Goal: Transaction & Acquisition: Purchase product/service

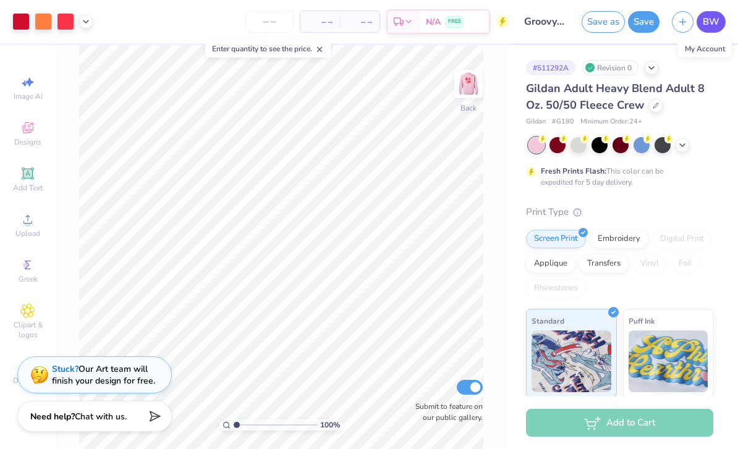
click at [709, 24] on span "BW" at bounding box center [711, 22] width 17 height 14
click at [715, 20] on span "BW" at bounding box center [711, 22] width 17 height 14
click at [712, 27] on span "BW" at bounding box center [711, 22] width 17 height 14
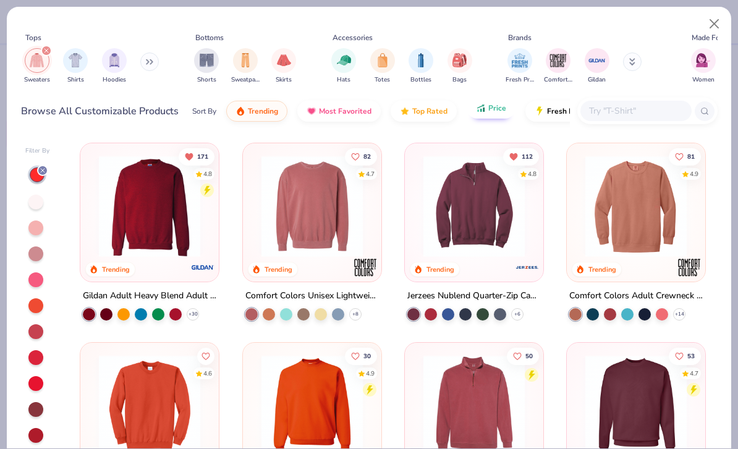
click at [490, 110] on span "Price" at bounding box center [497, 108] width 18 height 10
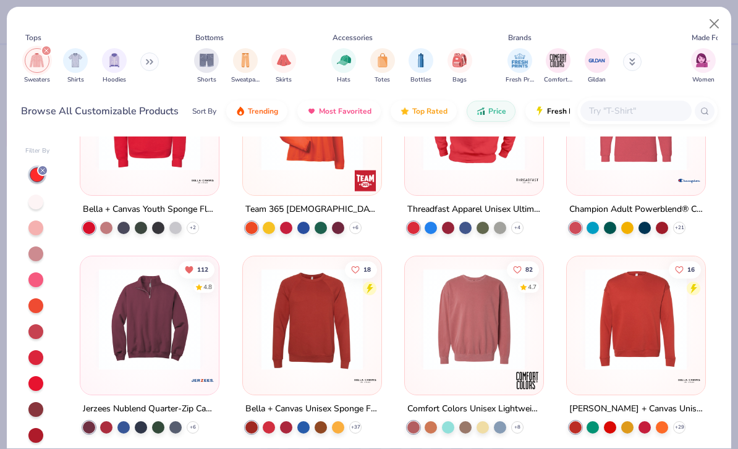
scroll to position [491, 0]
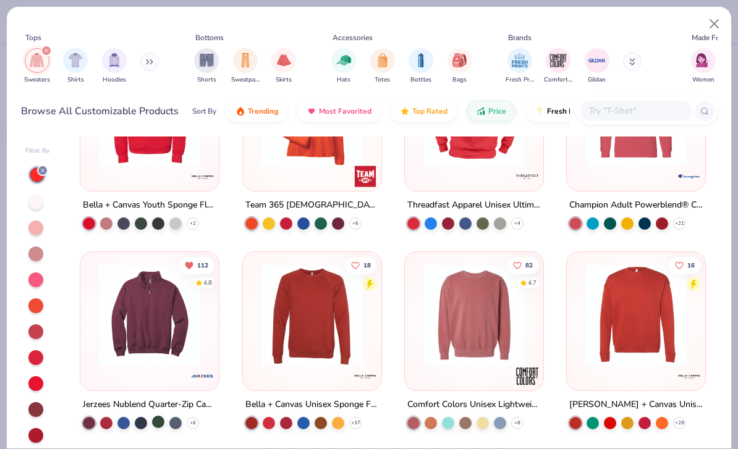
click at [160, 422] on div at bounding box center [158, 422] width 12 height 12
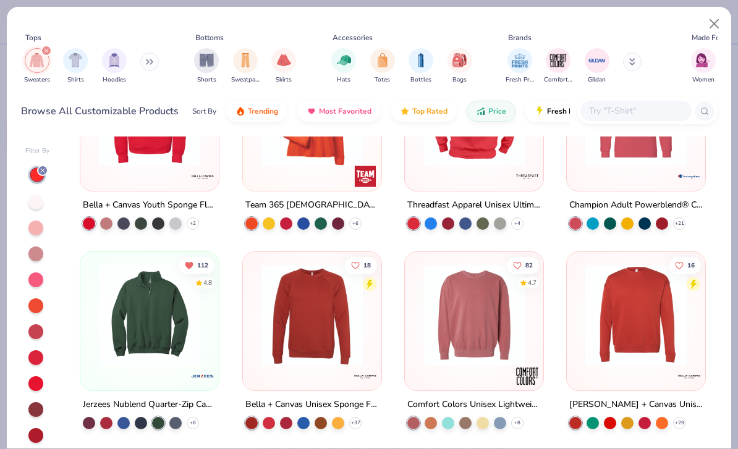
click at [143, 357] on img at bounding box center [150, 315] width 114 height 101
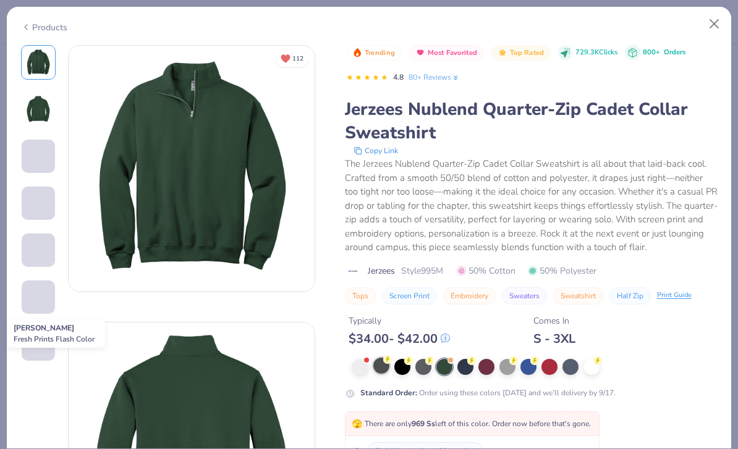
click at [378, 368] on div at bounding box center [381, 366] width 16 height 16
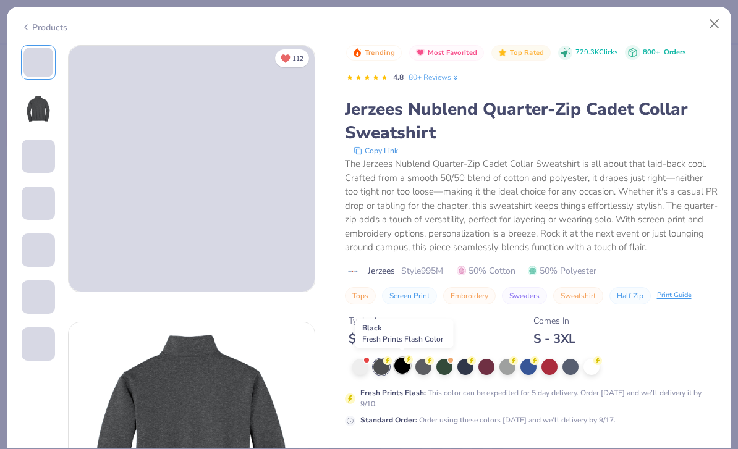
click at [405, 368] on div at bounding box center [402, 366] width 16 height 16
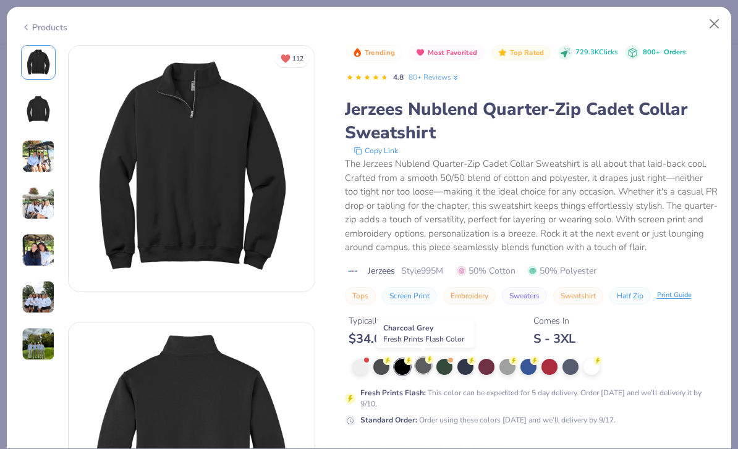
click at [425, 371] on div at bounding box center [423, 366] width 16 height 16
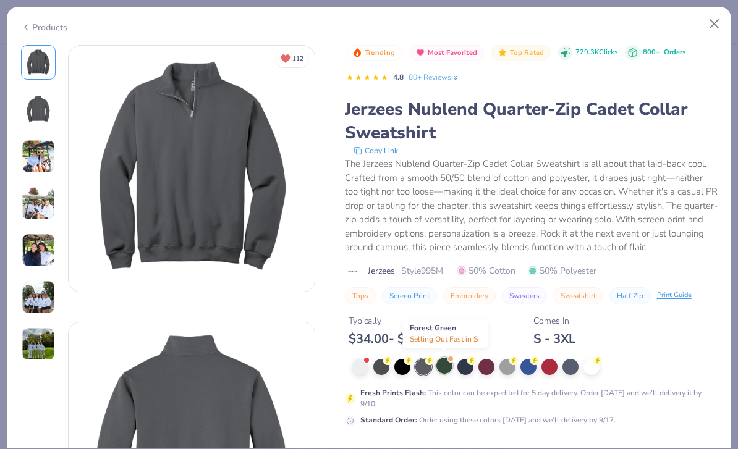
click at [446, 367] on div at bounding box center [444, 366] width 16 height 16
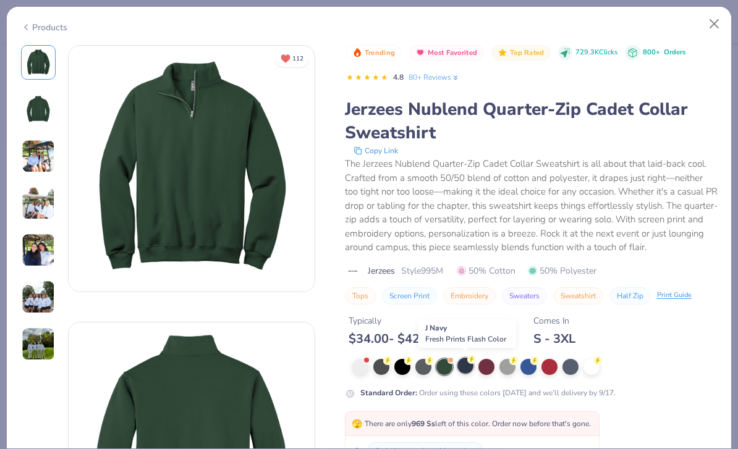
click at [467, 367] on div at bounding box center [466, 366] width 16 height 16
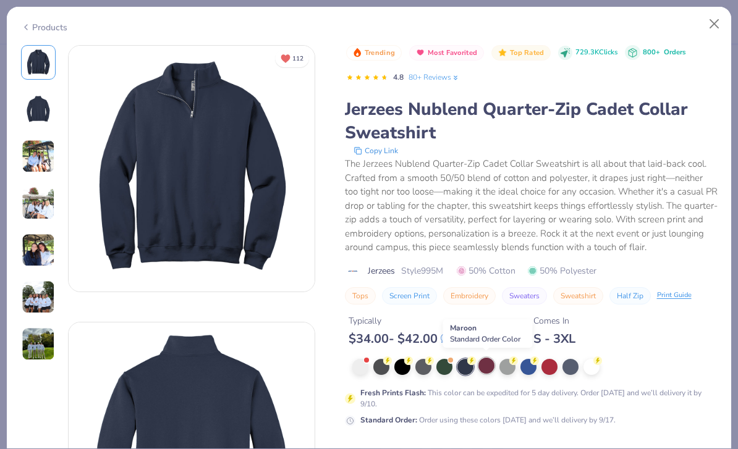
click at [485, 367] on div at bounding box center [487, 366] width 16 height 16
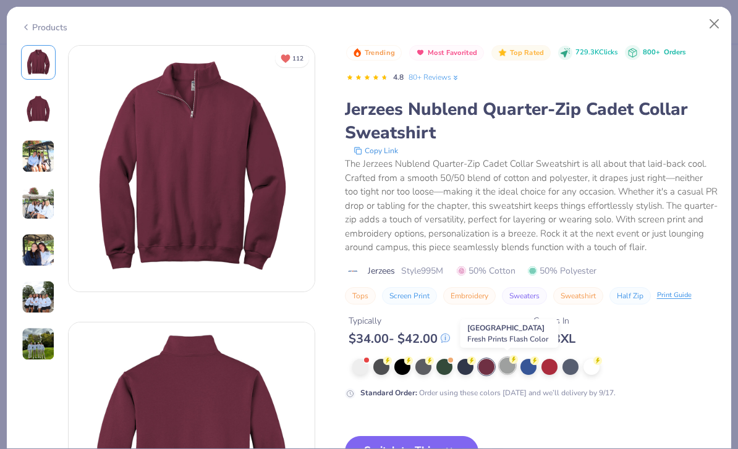
click at [510, 368] on div at bounding box center [508, 366] width 16 height 16
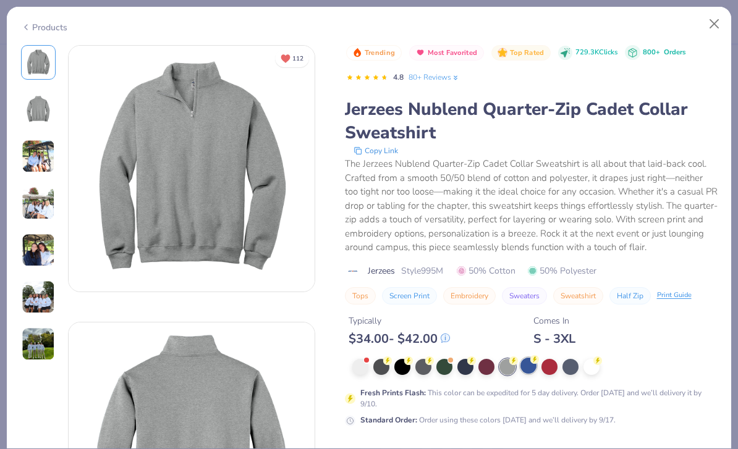
click at [528, 367] on div at bounding box center [529, 366] width 16 height 16
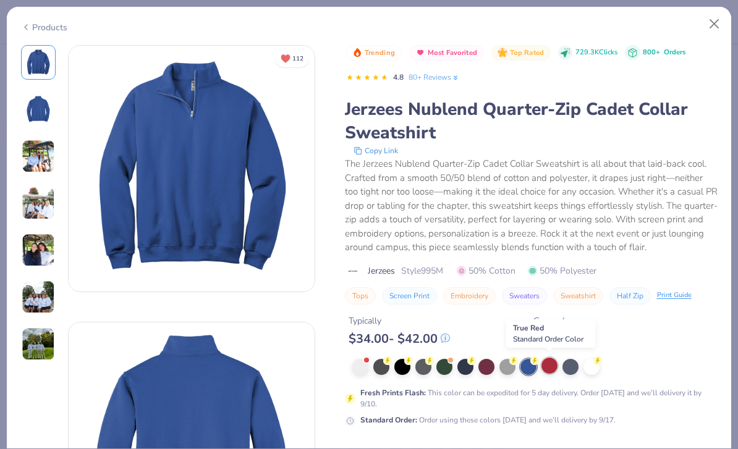
click at [552, 364] on div at bounding box center [550, 366] width 16 height 16
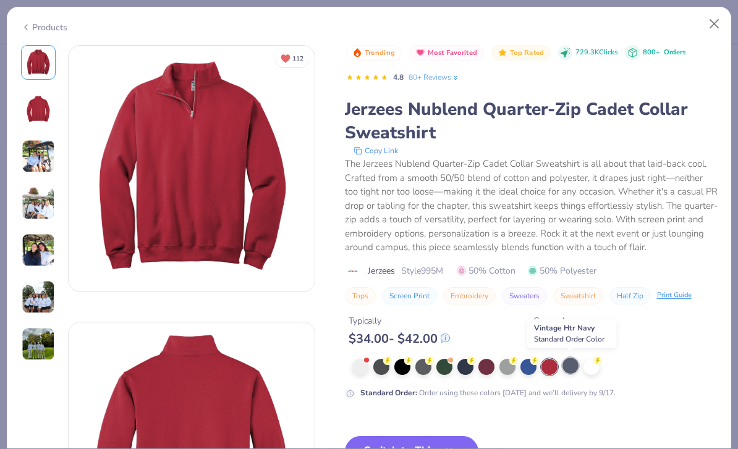
click at [571, 368] on div at bounding box center [571, 366] width 16 height 16
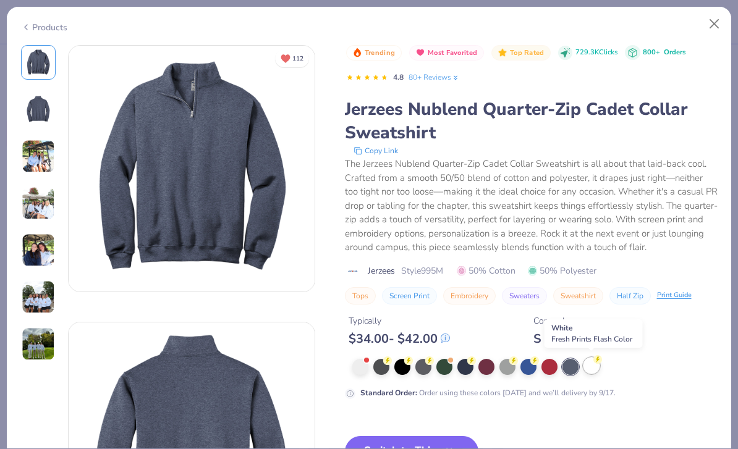
click at [595, 368] on div at bounding box center [592, 366] width 16 height 16
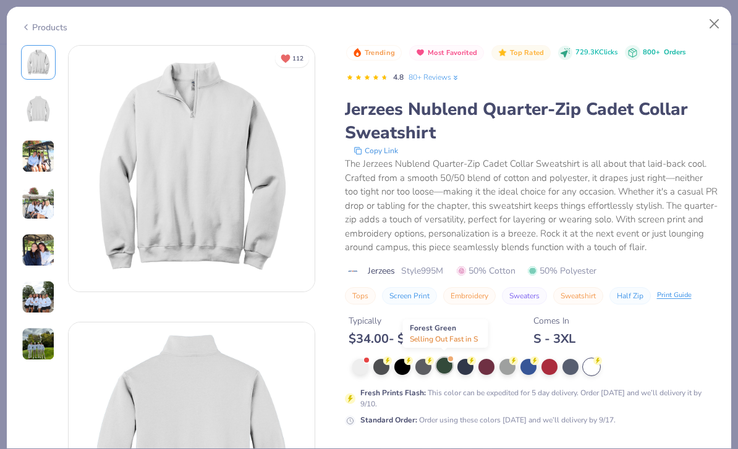
click at [450, 370] on div at bounding box center [444, 366] width 16 height 16
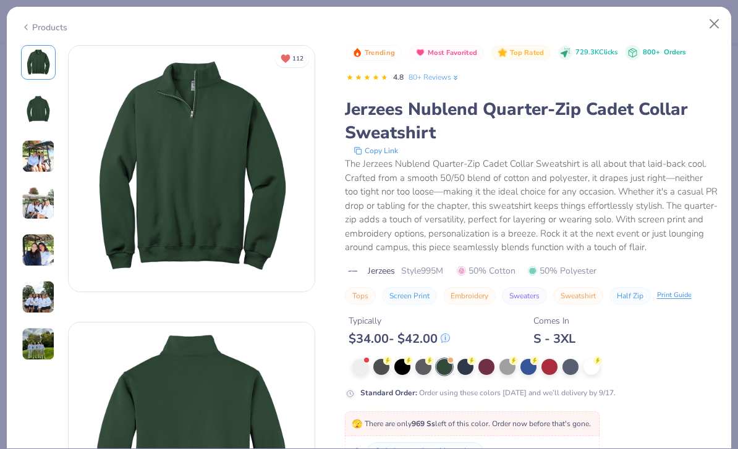
click at [33, 159] on img at bounding box center [38, 156] width 33 height 33
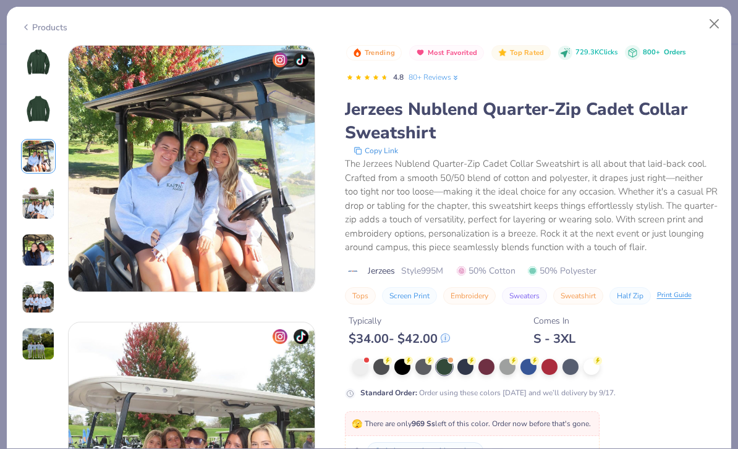
click at [33, 189] on img at bounding box center [38, 203] width 33 height 33
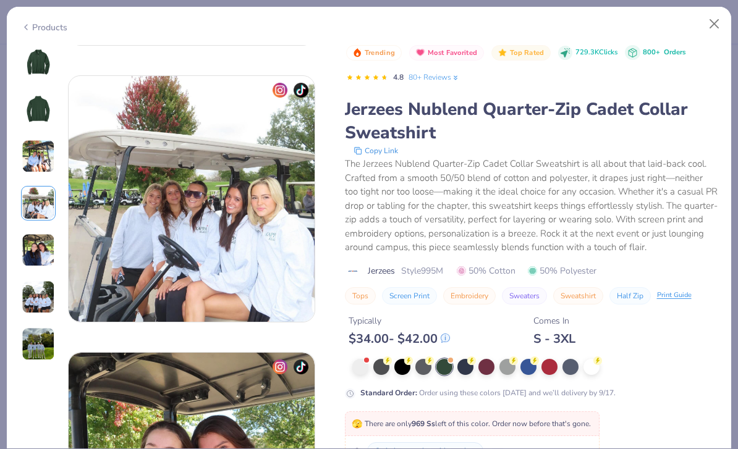
scroll to position [831, 0]
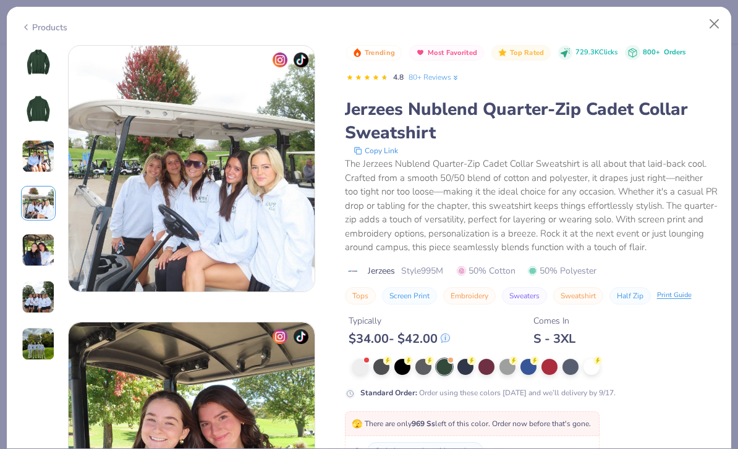
click at [33, 212] on img at bounding box center [38, 203] width 33 height 33
click at [38, 255] on img at bounding box center [38, 250] width 33 height 33
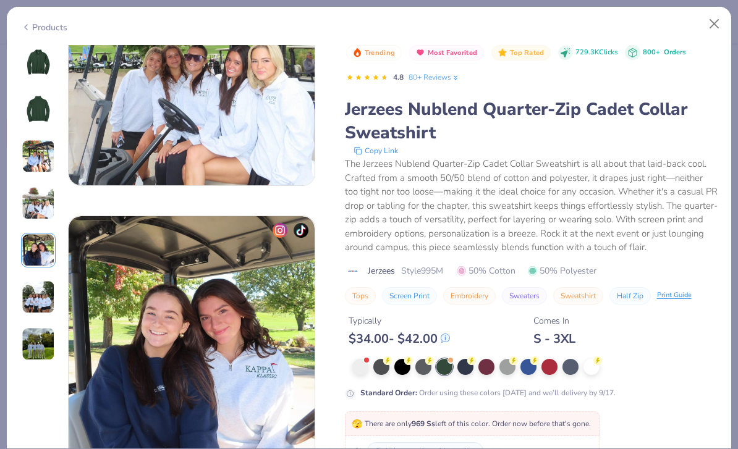
scroll to position [1108, 0]
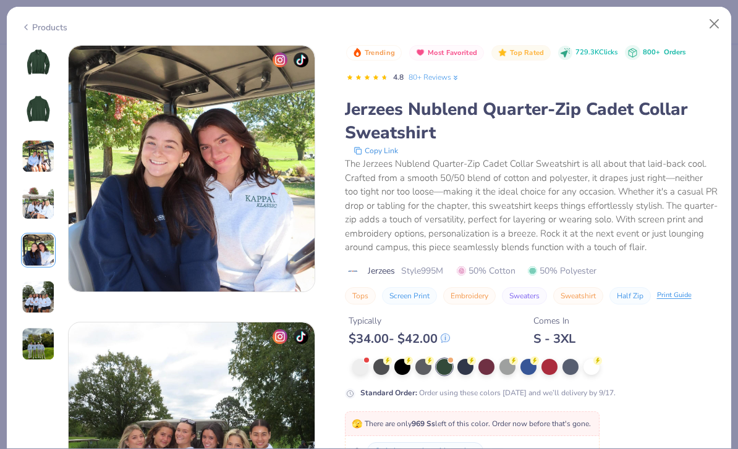
click at [38, 297] on img at bounding box center [38, 297] width 33 height 33
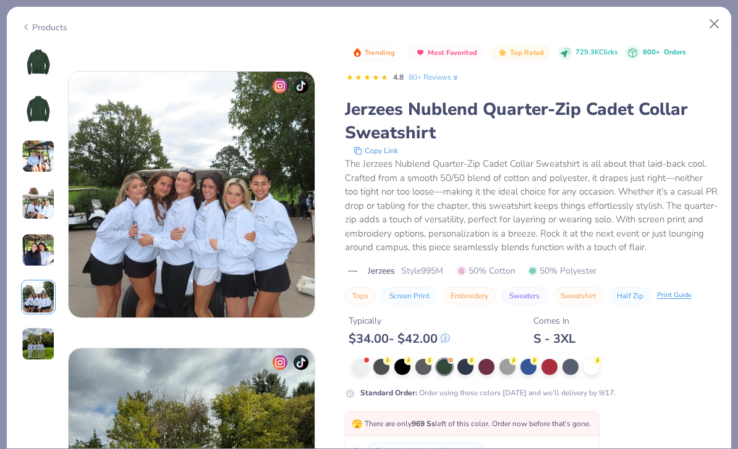
scroll to position [1385, 0]
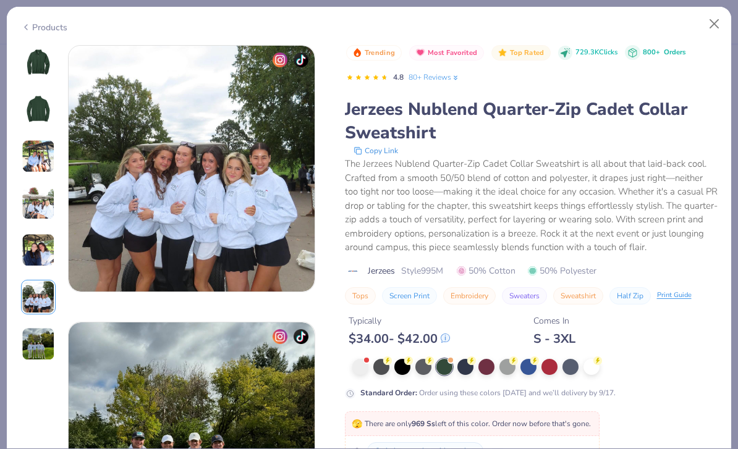
click at [37, 352] on img at bounding box center [38, 344] width 33 height 33
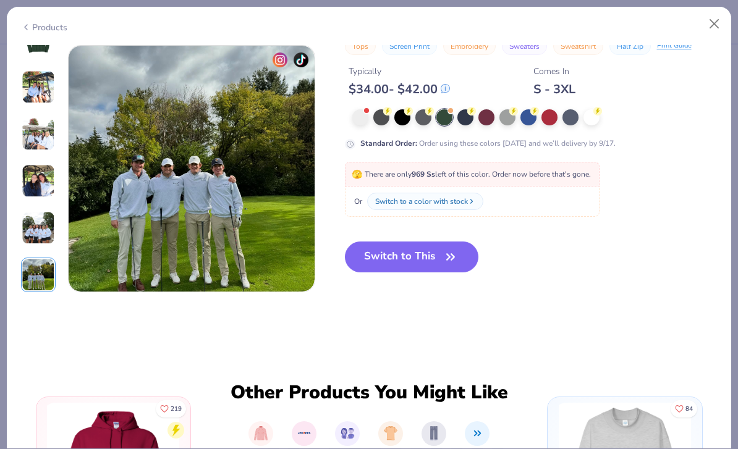
scroll to position [1662, 0]
click at [442, 120] on div at bounding box center [444, 117] width 16 height 16
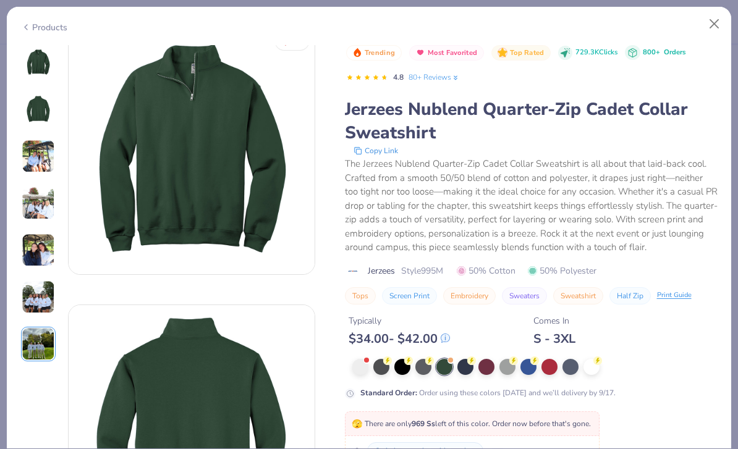
scroll to position [0, 0]
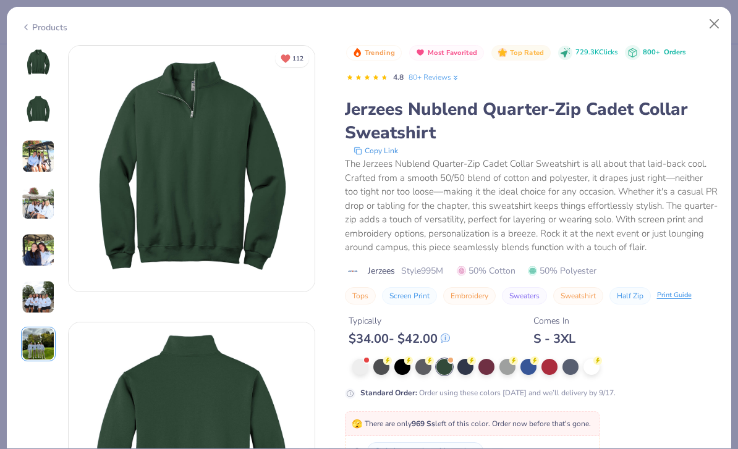
click at [45, 53] on img at bounding box center [38, 63] width 30 height 30
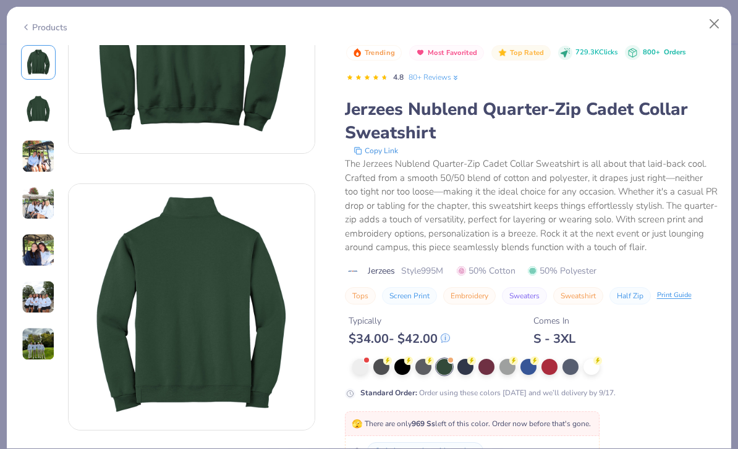
scroll to position [138, 0]
click at [469, 365] on div at bounding box center [466, 366] width 16 height 16
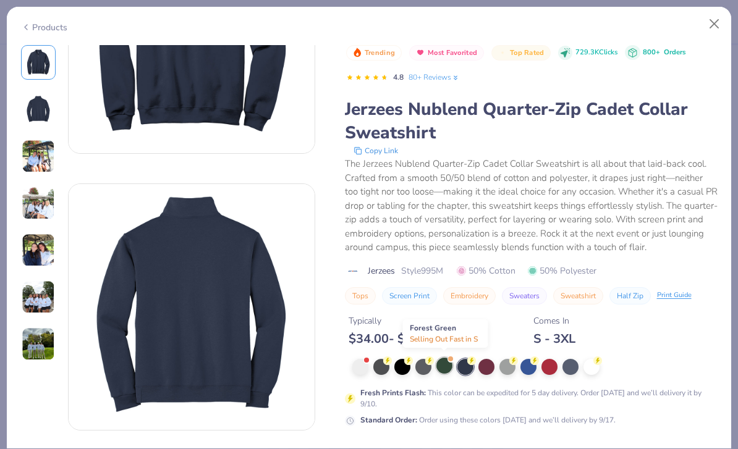
click at [449, 368] on div at bounding box center [444, 366] width 16 height 16
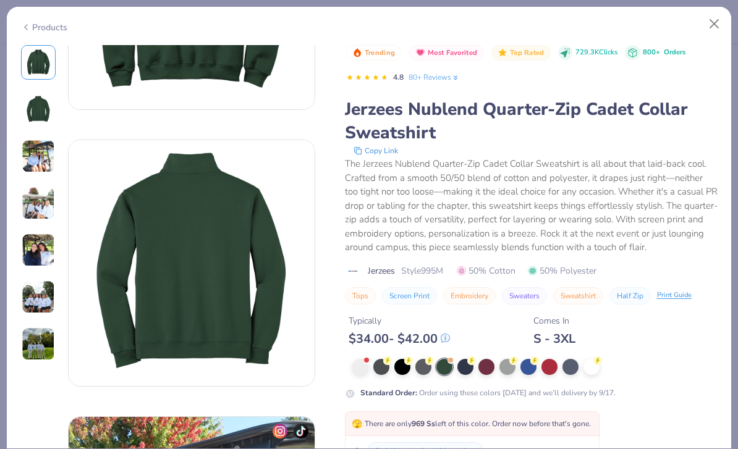
scroll to position [181, 0]
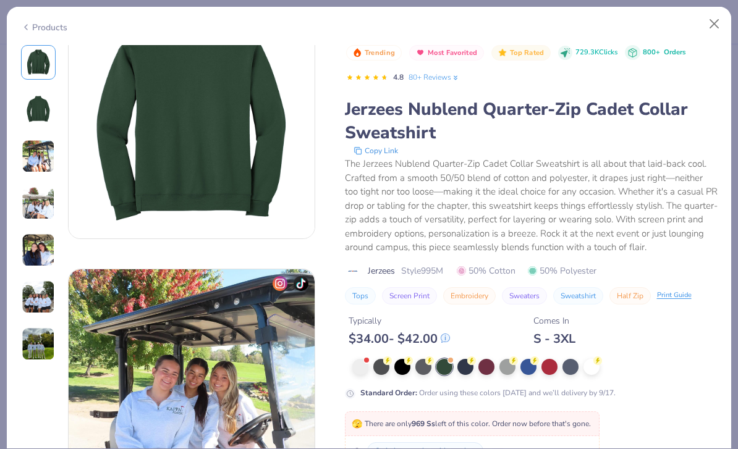
scroll to position [341, 0]
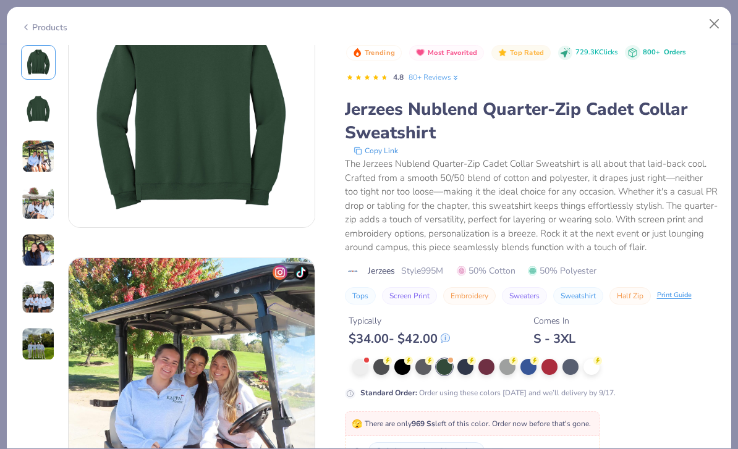
click at [477, 443] on button "Switch to a color with stock" at bounding box center [426, 451] width 116 height 17
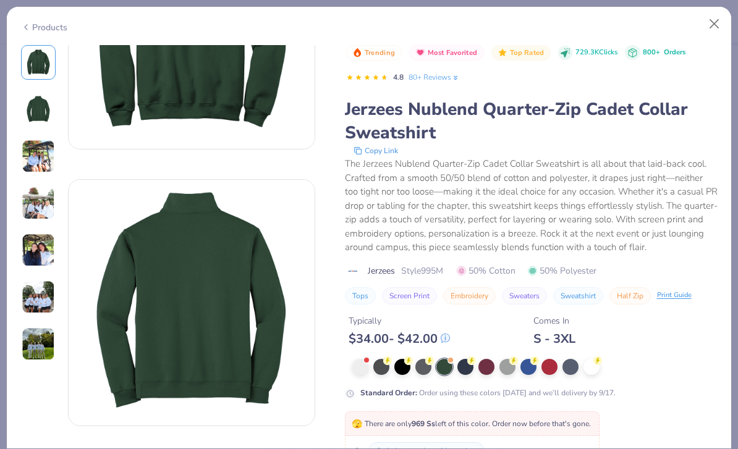
scroll to position [124, 0]
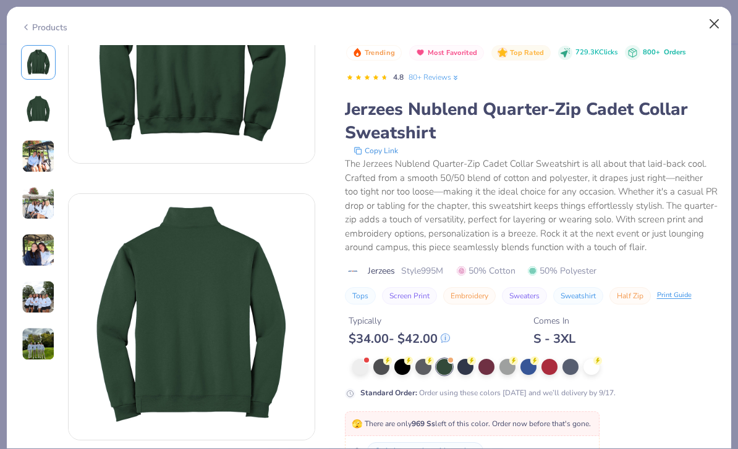
click at [713, 23] on button "Close" at bounding box center [714, 23] width 23 height 23
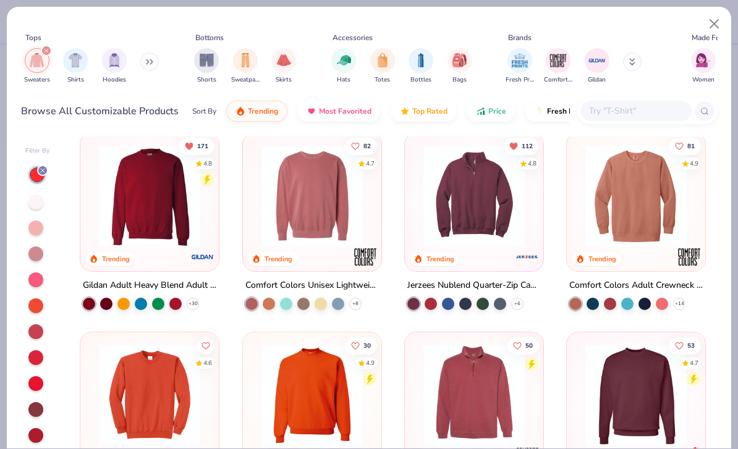
scroll to position [11, 0]
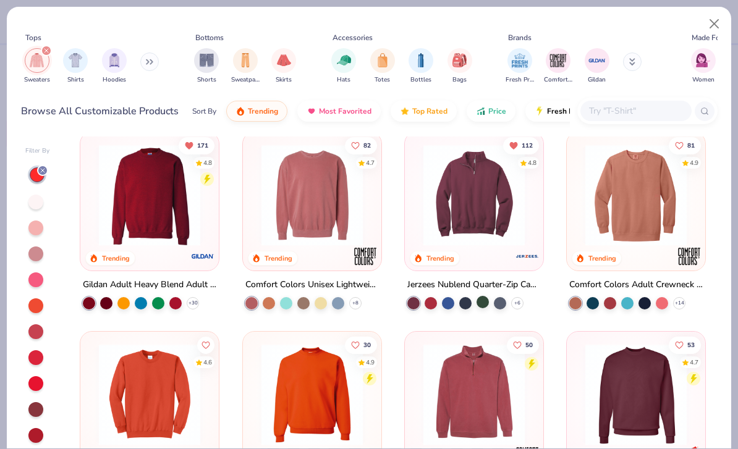
click at [482, 305] on div at bounding box center [483, 302] width 12 height 12
click at [505, 241] on img at bounding box center [474, 195] width 114 height 101
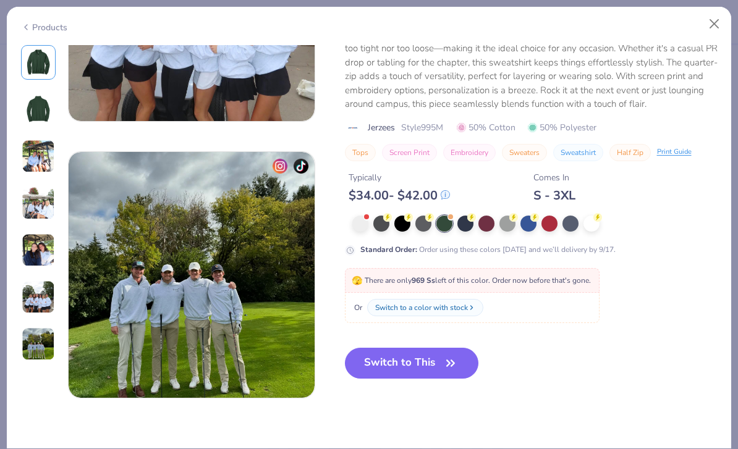
scroll to position [1556, 0]
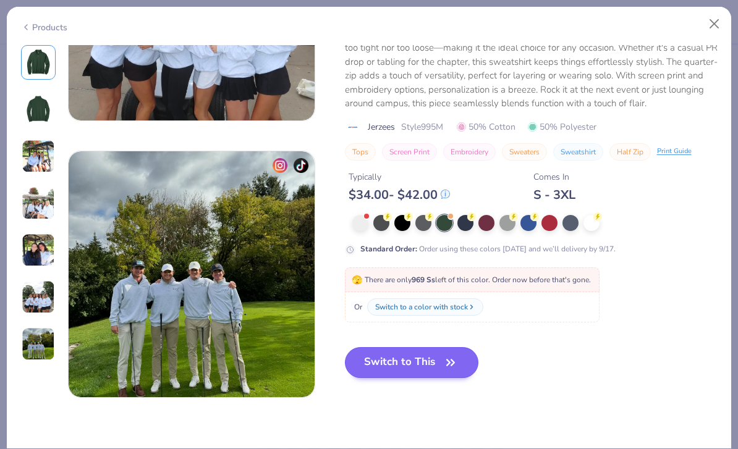
click at [432, 361] on button "Switch to This" at bounding box center [412, 362] width 134 height 31
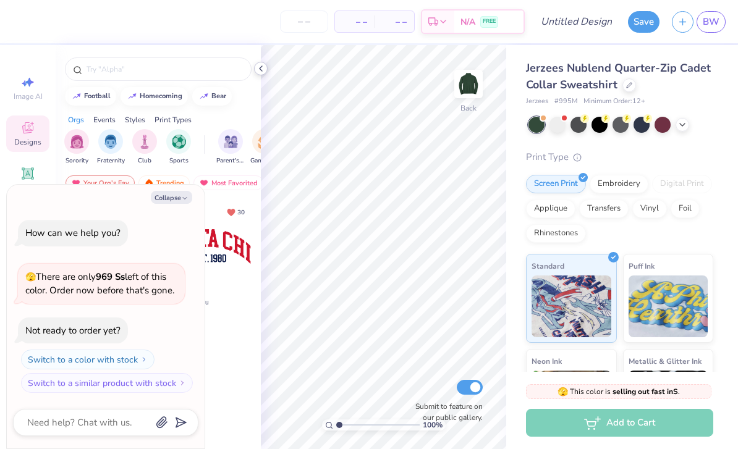
click at [265, 72] on icon at bounding box center [261, 69] width 10 height 10
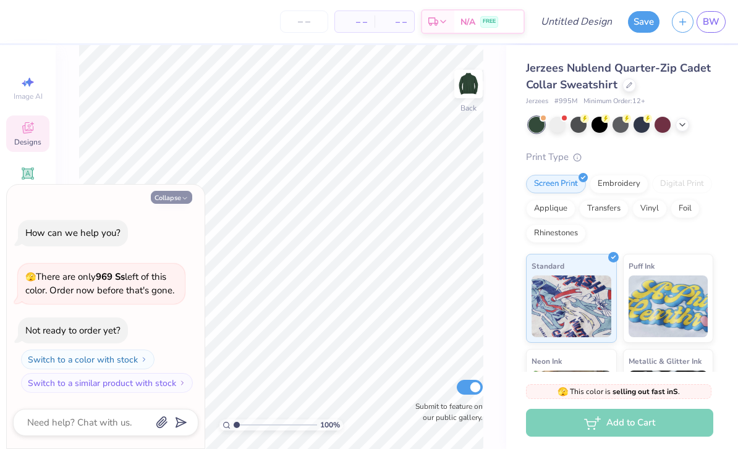
click at [176, 199] on button "Collapse" at bounding box center [171, 197] width 41 height 13
type textarea "x"
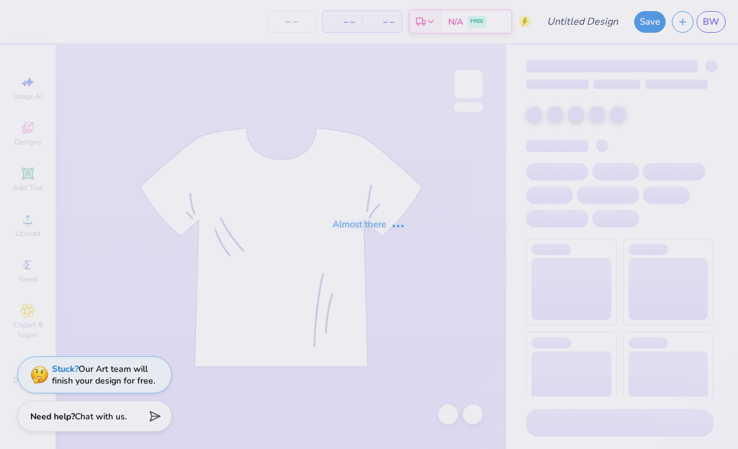
type input "Groovy T12"
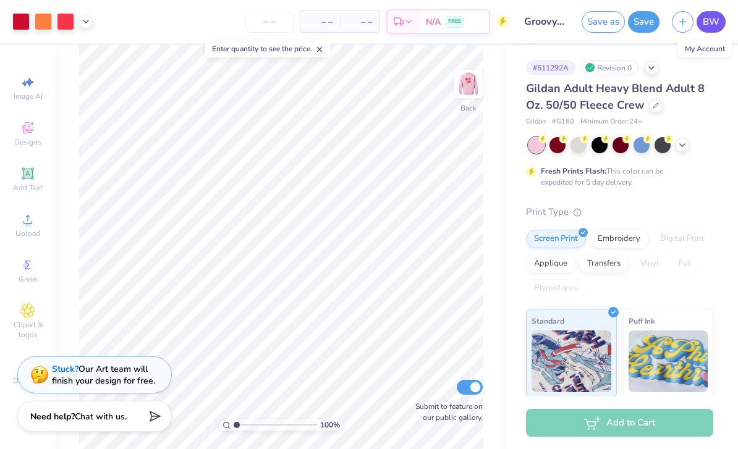
click at [721, 27] on link "BW" at bounding box center [711, 22] width 29 height 22
click at [717, 25] on span "BW" at bounding box center [711, 22] width 17 height 14
